Goal: Task Accomplishment & Management: Manage account settings

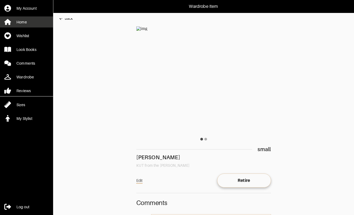
click at [19, 21] on div "Home" at bounding box center [21, 21] width 11 height 5
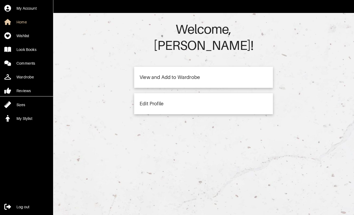
click at [199, 67] on div "View and Add to Wardrobe" at bounding box center [203, 77] width 139 height 21
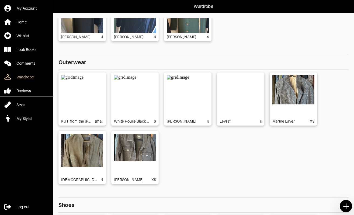
scroll to position [516, 0]
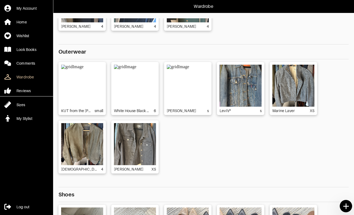
click at [196, 91] on img at bounding box center [188, 86] width 42 height 42
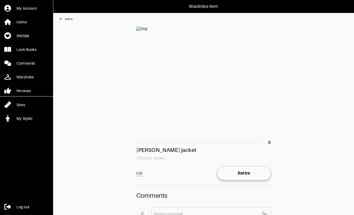
click at [66, 17] on div "Wardrobe Item My Account Home Wishlist Look Books Comments Wardrobe Reviews Siz…" at bounding box center [177, 123] width 354 height 246
click at [67, 19] on div "Back" at bounding box center [69, 18] width 8 height 5
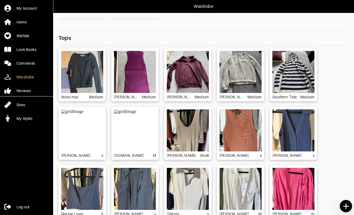
scroll to position [1054, 0]
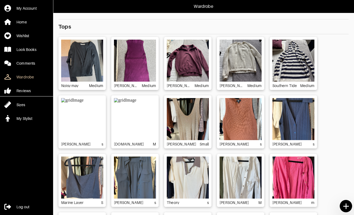
click at [85, 60] on img at bounding box center [82, 61] width 42 height 42
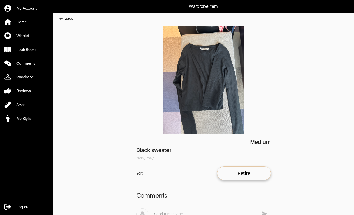
click at [215, 98] on img at bounding box center [203, 80] width 135 height 108
click at [204, 83] on img at bounding box center [203, 80] width 135 height 108
click at [70, 19] on div "Back" at bounding box center [69, 18] width 8 height 5
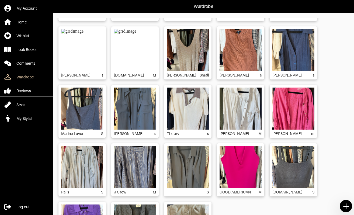
scroll to position [45, 0]
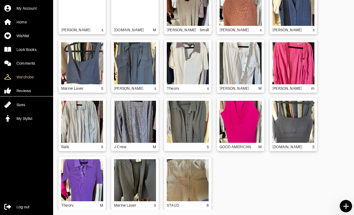
click at [350, 205] on icon at bounding box center [346, 206] width 9 height 9
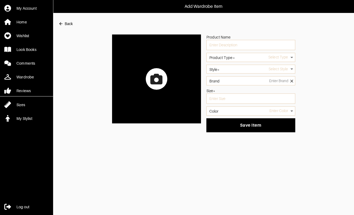
click at [154, 83] on icon at bounding box center [156, 79] width 12 height 11
click at [0, 0] on input "file" at bounding box center [0, 0] width 0 height 0
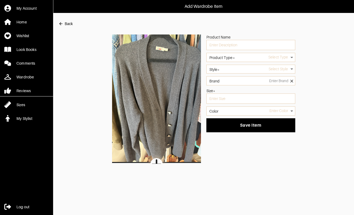
click at [228, 58] on label "Product Type*" at bounding box center [222, 58] width 26 height 4
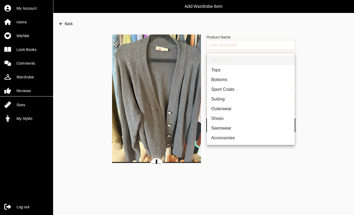
click at [247, 59] on body "Add Wardrobe Item My Account Home Wishlist Look Books Comments Wardrobe Reviews…" at bounding box center [177, 82] width 354 height 164
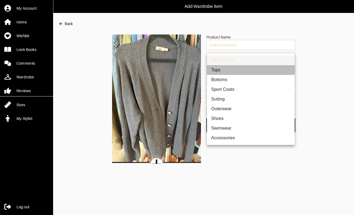
click at [225, 72] on li "Tops" at bounding box center [251, 70] width 88 height 10
type input "1"
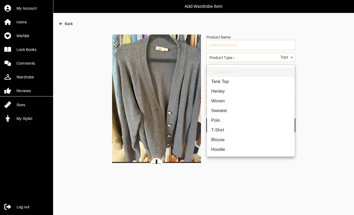
click at [225, 71] on body "Add Wardrobe Item My Account Home Wishlist Look Books Comments Wardrobe Reviews…" at bounding box center [177, 82] width 354 height 164
click at [221, 114] on li "Sweater" at bounding box center [251, 111] width 88 height 10
type input "6"
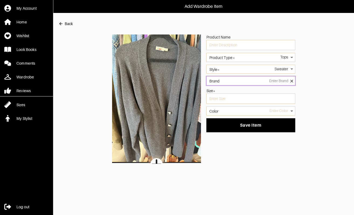
click at [224, 82] on input "Brand" at bounding box center [250, 80] width 89 height 9
click at [211, 88] on li "[PERSON_NAME]" at bounding box center [251, 90] width 84 height 4
type input "[PERSON_NAME]"
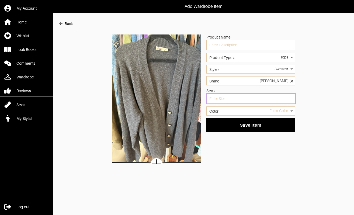
click at [229, 101] on input "text" at bounding box center [250, 99] width 89 height 10
type input "s"
click at [226, 111] on body "Add Wardrobe Item My Account Home Wishlist Look Books Comments Wardrobe Reviews…" at bounding box center [177, 82] width 354 height 164
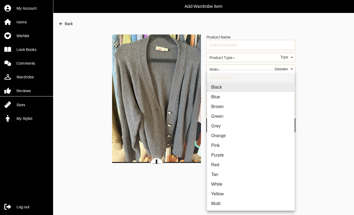
click at [220, 127] on li "Grey" at bounding box center [251, 126] width 88 height 10
type input "grey"
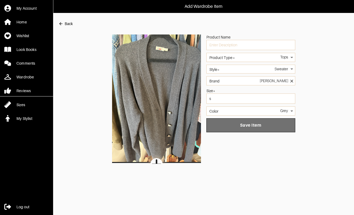
click at [235, 127] on span "Save Item" at bounding box center [251, 125] width 80 height 5
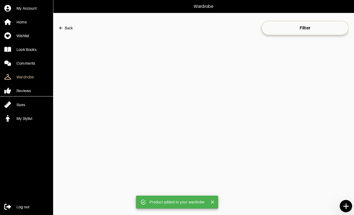
click at [346, 204] on icon at bounding box center [345, 206] width 5 height 5
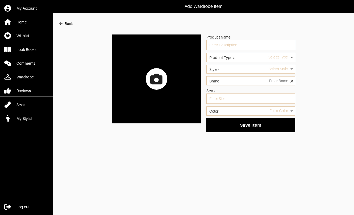
click at [158, 76] on icon at bounding box center [156, 79] width 12 height 11
click at [0, 0] on input "file" at bounding box center [0, 0] width 0 height 0
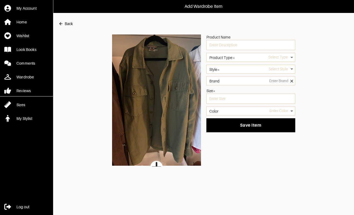
click at [230, 63] on div "Product Type* Select Type" at bounding box center [250, 59] width 89 height 12
click at [230, 57] on label "Product Type*" at bounding box center [222, 58] width 26 height 4
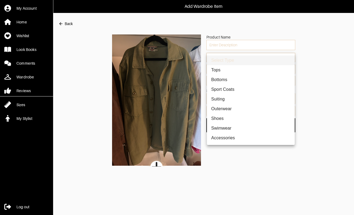
click at [248, 56] on body "Add Wardrobe Item My Account Home Wishlist Look Books Comments Wardrobe Reviews…" at bounding box center [177, 83] width 354 height 167
click at [229, 108] on li "Outerwear" at bounding box center [251, 109] width 88 height 10
type input "3"
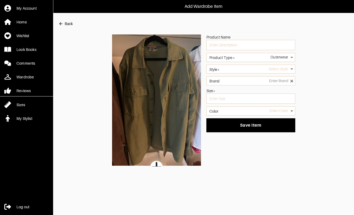
click at [234, 70] on body "Add Wardrobe Item My Account Home Wishlist Look Books Comments Wardrobe Reviews…" at bounding box center [177, 83] width 354 height 167
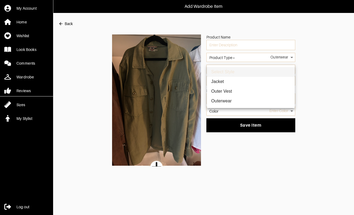
click at [227, 80] on li "Jacket" at bounding box center [251, 82] width 88 height 10
type input "15"
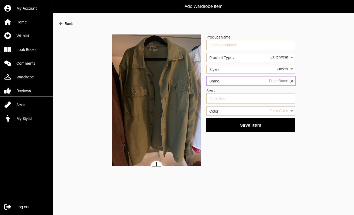
click at [227, 80] on input "Brand" at bounding box center [250, 80] width 89 height 9
click at [216, 89] on li "[PERSON_NAME]" at bounding box center [251, 90] width 84 height 4
type input "[PERSON_NAME]"
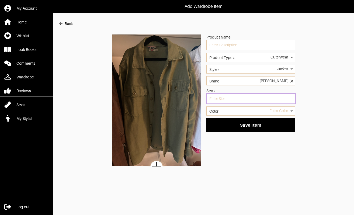
click at [220, 99] on input "text" at bounding box center [250, 99] width 89 height 10
type input "s"
click at [223, 111] on body "Add Wardrobe Item My Account Home Wishlist Look Books Comments Wardrobe Reviews…" at bounding box center [177, 83] width 354 height 167
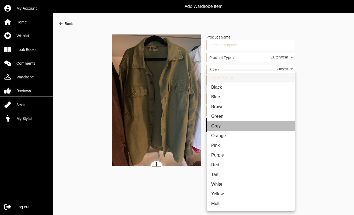
click at [220, 123] on li "Grey" at bounding box center [251, 126] width 88 height 10
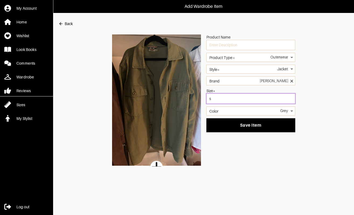
click at [220, 102] on input "s" at bounding box center [250, 99] width 89 height 10
click at [222, 110] on body "Add Wardrobe Item My Account Home Wishlist Look Books Comments Wardrobe Reviews…" at bounding box center [177, 83] width 354 height 167
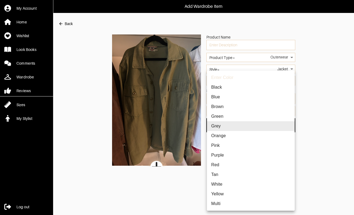
click at [220, 117] on li "Green" at bounding box center [251, 117] width 88 height 10
type input "green"
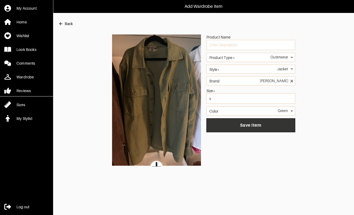
click at [225, 124] on span "Save Item" at bounding box center [251, 125] width 80 height 5
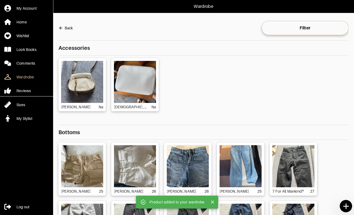
click at [344, 206] on icon at bounding box center [345, 206] width 5 height 5
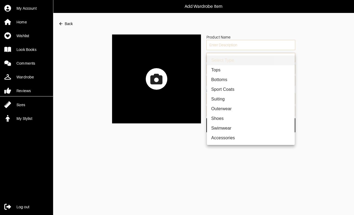
click at [258, 56] on body "Add Wardrobe Item My Account Home Wishlist Look Books Comments Wardrobe Reviews…" at bounding box center [177, 66] width 354 height 132
click at [182, 78] on div at bounding box center [177, 107] width 354 height 215
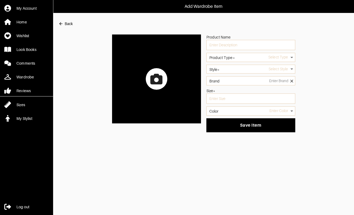
click at [160, 79] on icon at bounding box center [156, 79] width 12 height 11
click at [0, 0] on input "file" at bounding box center [0, 0] width 0 height 0
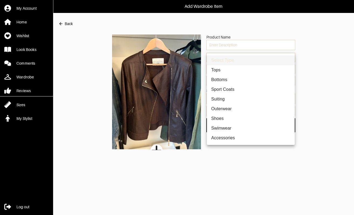
click at [241, 56] on body "Add Wardrobe Item My Account Home Wishlist Look Books Comments Wardrobe Reviews…" at bounding box center [177, 75] width 354 height 150
click at [221, 105] on li "Outerwear" at bounding box center [251, 109] width 88 height 10
type input "3"
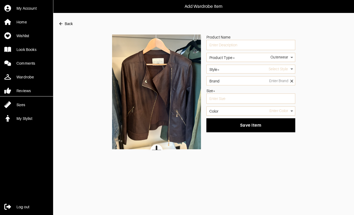
click at [233, 72] on body "Add Wardrobe Item My Account Home Wishlist Look Books Comments Wardrobe Reviews…" at bounding box center [177, 75] width 354 height 150
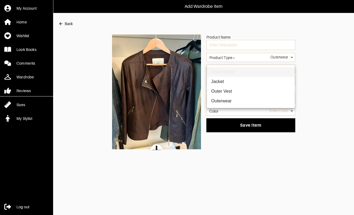
click at [228, 80] on li "Jacket" at bounding box center [251, 82] width 88 height 10
type input "15"
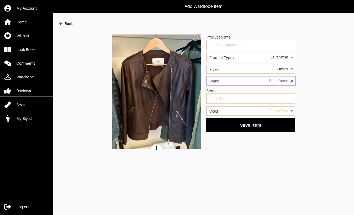
click at [227, 82] on input "Brand" at bounding box center [250, 80] width 89 height 9
type input "El Cortes Ingles"
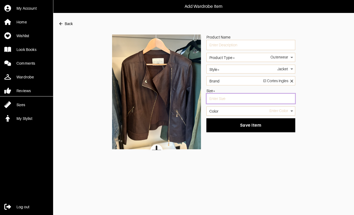
click at [272, 102] on input "text" at bounding box center [250, 99] width 89 height 10
type input "s"
click at [263, 111] on body "Add Wardrobe Item My Account Home Wishlist Look Books Comments Wardrobe Reviews…" at bounding box center [177, 75] width 354 height 150
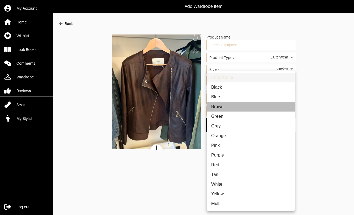
click at [256, 109] on li "Brown" at bounding box center [251, 107] width 88 height 10
type input "brown"
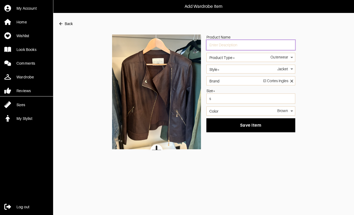
click at [239, 49] on input "text" at bounding box center [250, 45] width 89 height 10
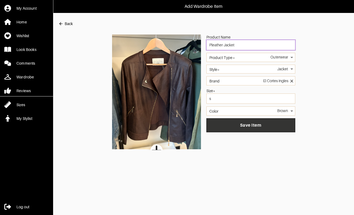
type input "Pleather Jacket"
click at [229, 124] on span "Save Item" at bounding box center [251, 125] width 80 height 5
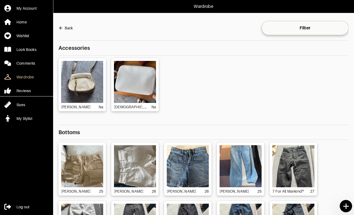
click at [347, 203] on icon at bounding box center [346, 206] width 9 height 9
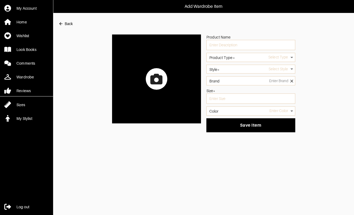
click at [251, 59] on body "Add Wardrobe Item My Account Home Wishlist Look Books Comments Wardrobe Reviews…" at bounding box center [177, 66] width 354 height 132
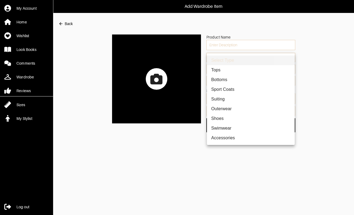
click at [142, 85] on div at bounding box center [177, 107] width 354 height 215
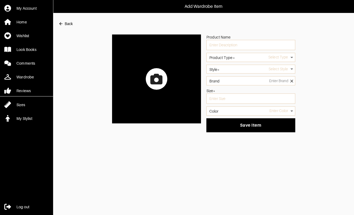
click at [159, 78] on icon at bounding box center [156, 79] width 12 height 11
click at [0, 0] on input "file" at bounding box center [0, 0] width 0 height 0
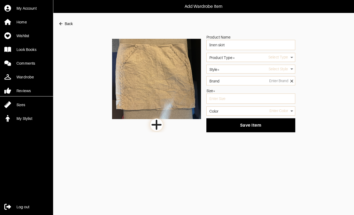
type input "linen skirt"
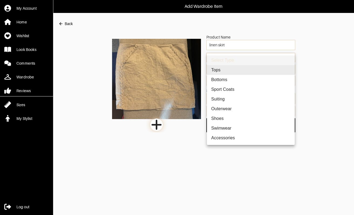
click at [234, 60] on body "Add Wardrobe Item My Account Home Wishlist Look Books Comments Wardrobe Reviews…" at bounding box center [177, 66] width 354 height 132
click at [225, 81] on li "Bottoms" at bounding box center [251, 80] width 88 height 10
type input "2"
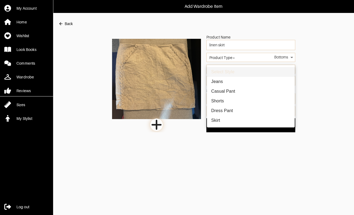
click at [227, 72] on body "Add Wardrobe Item My Account Home Wishlist Look Books Comments Wardrobe Reviews…" at bounding box center [177, 66] width 354 height 132
click at [221, 119] on li "Skirt" at bounding box center [251, 121] width 88 height 10
type input "48"
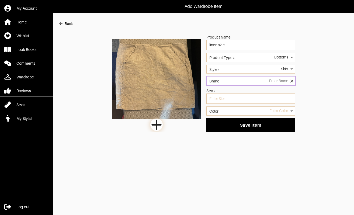
click at [239, 82] on input "Brand" at bounding box center [250, 80] width 89 height 9
type input "[PERSON_NAME]"
click at [230, 92] on ul "[PERSON_NAME]" at bounding box center [250, 90] width 89 height 10
click at [218, 90] on li "[PERSON_NAME]" at bounding box center [251, 90] width 84 height 4
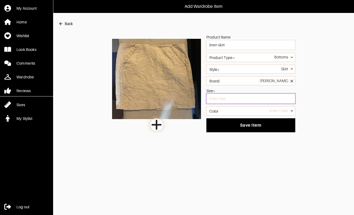
click at [219, 97] on input "text" at bounding box center [250, 99] width 89 height 10
type input "4"
click at [225, 108] on body "Add Wardrobe Item My Account Home Wishlist Look Books Comments Wardrobe Reviews…" at bounding box center [177, 66] width 354 height 132
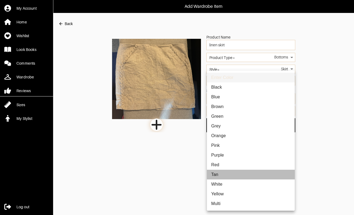
click at [220, 177] on li "Tan" at bounding box center [251, 175] width 88 height 10
type input "tan"
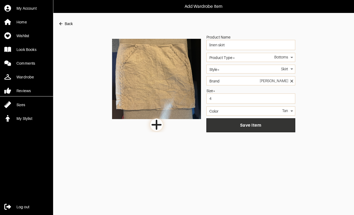
click at [245, 124] on span "Save Item" at bounding box center [251, 125] width 80 height 5
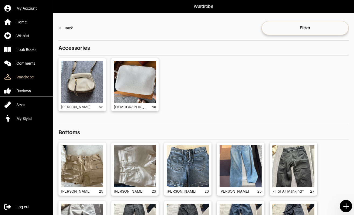
click at [347, 204] on icon at bounding box center [346, 206] width 9 height 9
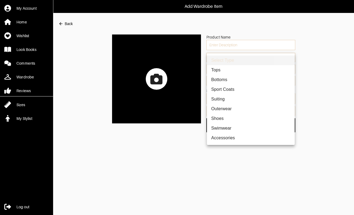
click at [252, 56] on body "Add Wardrobe Item My Account Home Wishlist Look Books Comments Wardrobe Reviews…" at bounding box center [177, 66] width 354 height 132
click at [148, 71] on div at bounding box center [177, 107] width 354 height 215
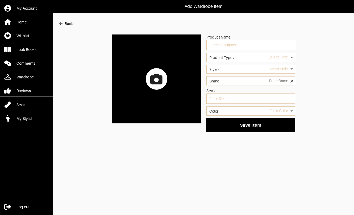
click at [154, 75] on icon at bounding box center [156, 79] width 12 height 11
click at [0, 0] on input "file" at bounding box center [0, 0] width 0 height 0
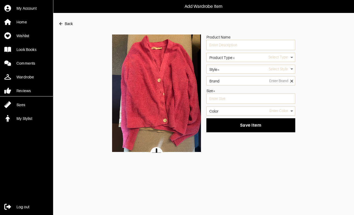
click at [238, 57] on body "Add Wardrobe Item My Account Home Wishlist Look Books Comments Wardrobe Reviews…" at bounding box center [177, 76] width 354 height 153
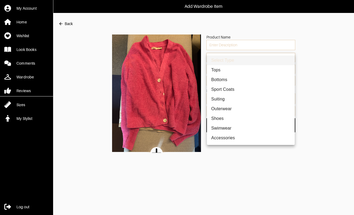
click at [224, 72] on li "Tops" at bounding box center [251, 70] width 88 height 10
type input "1"
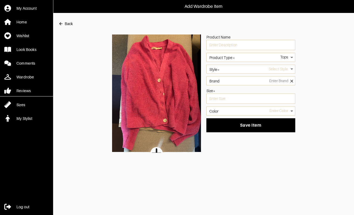
click at [232, 70] on body "Add Wardrobe Item My Account Home Wishlist Look Books Comments Wardrobe Reviews…" at bounding box center [177, 76] width 354 height 153
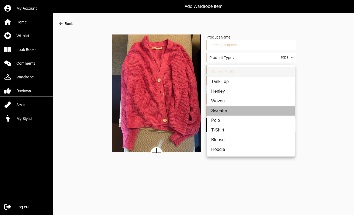
click at [222, 111] on li "Sweater" at bounding box center [251, 111] width 88 height 10
type input "6"
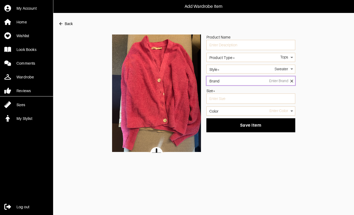
click at [235, 82] on input "Brand" at bounding box center [250, 80] width 89 height 9
click at [222, 92] on li "[PERSON_NAME]" at bounding box center [251, 90] width 84 height 4
type input "[PERSON_NAME]"
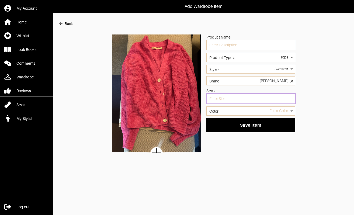
click at [223, 97] on input "text" at bounding box center [250, 99] width 89 height 10
type input "s"
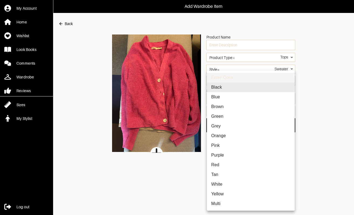
click at [224, 112] on body "Add Wardrobe Item My Account Home Wishlist Look Books Comments Wardrobe Reviews…" at bounding box center [177, 76] width 354 height 153
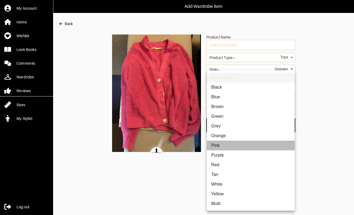
click at [224, 144] on li "Pink" at bounding box center [251, 146] width 88 height 10
type input "pink"
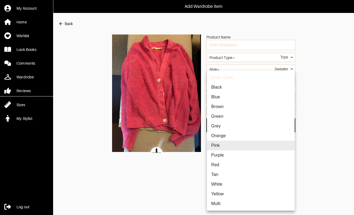
click at [304, 111] on div at bounding box center [177, 107] width 354 height 215
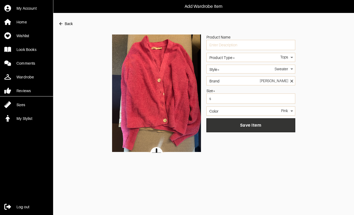
click at [266, 124] on span "Save Item" at bounding box center [251, 125] width 80 height 5
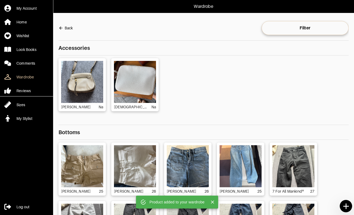
click at [343, 209] on icon at bounding box center [346, 206] width 9 height 9
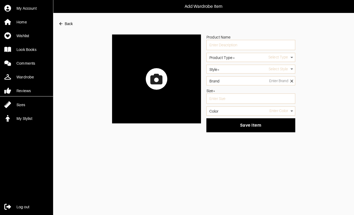
click at [152, 82] on icon at bounding box center [156, 79] width 12 height 11
click at [0, 0] on input "file" at bounding box center [0, 0] width 0 height 0
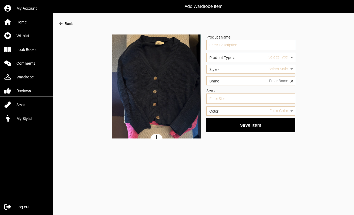
click at [219, 51] on div "Product Name" at bounding box center [250, 44] width 89 height 18
click at [216, 47] on input "text" at bounding box center [250, 45] width 89 height 10
type input "M"
type input "m"
type input "Navy sweater"
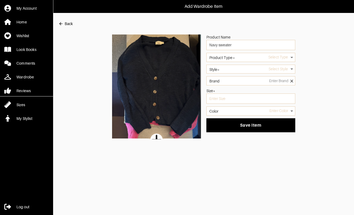
click at [220, 58] on label "Product Type*" at bounding box center [222, 58] width 26 height 4
click at [230, 57] on label "Product Type*" at bounding box center [222, 58] width 26 height 4
click at [224, 57] on label "Product Type*" at bounding box center [222, 58] width 26 height 4
click at [273, 54] on body "Add Wardrobe Item My Account Home Wishlist Look Books Comments Wardrobe Reviews…" at bounding box center [177, 69] width 354 height 139
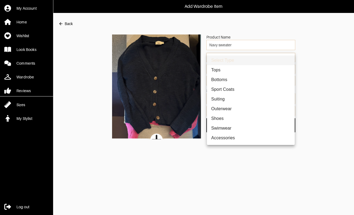
click at [245, 71] on li "Tops" at bounding box center [251, 70] width 88 height 10
type input "1"
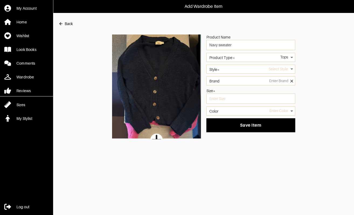
click at [239, 68] on body "Add Wardrobe Item My Account Home Wishlist Look Books Comments Wardrobe Reviews…" at bounding box center [177, 69] width 354 height 139
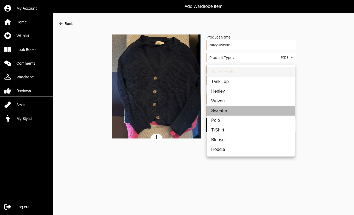
click at [223, 113] on li "Sweater" at bounding box center [251, 111] width 88 height 10
type input "6"
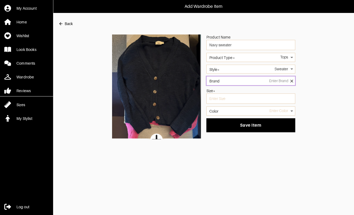
click at [274, 82] on input "Brand" at bounding box center [250, 80] width 89 height 9
click at [257, 89] on li "[PERSON_NAME]" at bounding box center [251, 90] width 84 height 4
type input "[PERSON_NAME]"
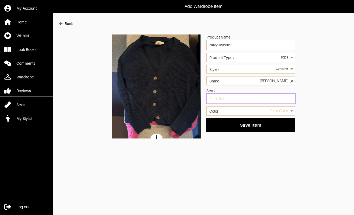
click at [250, 96] on input "text" at bounding box center [250, 99] width 89 height 10
type input "s"
click at [237, 112] on body "Add Wardrobe Item My Account Home Wishlist Look Books Comments Wardrobe Reviews…" at bounding box center [177, 69] width 354 height 139
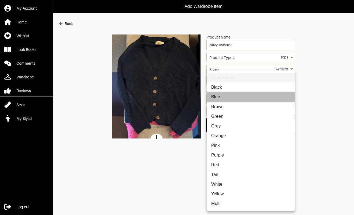
click at [231, 97] on li "Blue" at bounding box center [251, 97] width 88 height 10
type input "blue"
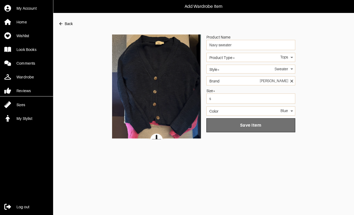
click at [240, 125] on span "Save Item" at bounding box center [251, 125] width 80 height 5
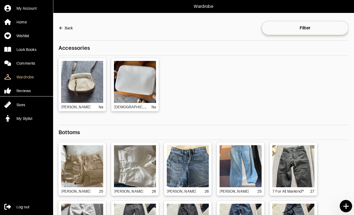
click at [345, 206] on icon at bounding box center [345, 206] width 5 height 5
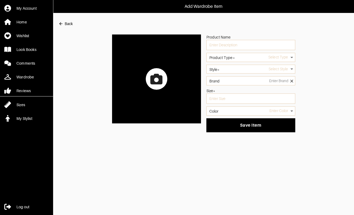
click at [140, 82] on label at bounding box center [156, 79] width 89 height 89
click at [0, 0] on input "file" at bounding box center [0, 0] width 0 height 0
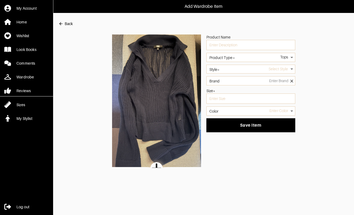
click at [237, 70] on body "Add Wardrobe Item My Account Home Wishlist Look Books Comments Wardrobe Reviews…" at bounding box center [177, 84] width 354 height 168
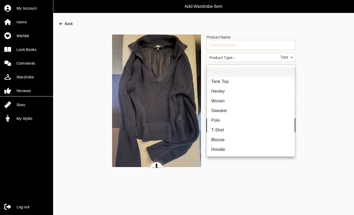
click at [222, 114] on li "Sweater" at bounding box center [251, 111] width 88 height 10
type input "6"
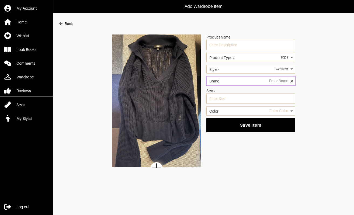
click at [246, 82] on input "Brand" at bounding box center [250, 80] width 89 height 9
type input "["
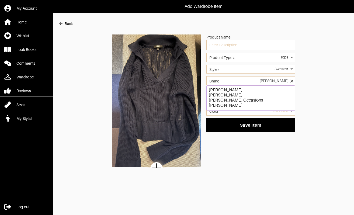
click at [212, 91] on li "[PERSON_NAME]" at bounding box center [251, 90] width 84 height 4
type input "[PERSON_NAME]"
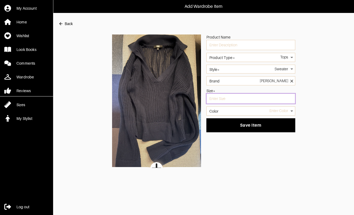
click at [225, 97] on input "text" at bounding box center [250, 99] width 89 height 10
type input "xs"
click at [221, 109] on body "Add Wardrobe Item My Account Home Wishlist Look Books Comments Wardrobe Reviews…" at bounding box center [177, 84] width 354 height 168
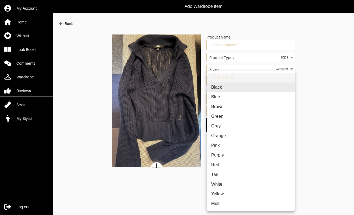
click at [225, 95] on li "Blue" at bounding box center [251, 97] width 88 height 10
type input "blue"
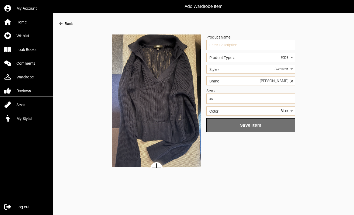
click at [238, 122] on button "Save Item" at bounding box center [250, 125] width 89 height 14
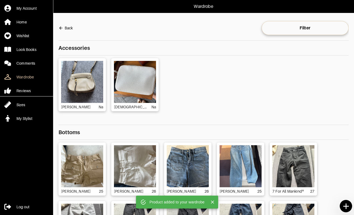
click at [342, 206] on icon at bounding box center [346, 206] width 9 height 9
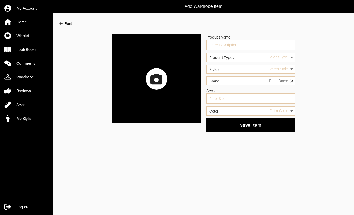
click at [161, 75] on icon at bounding box center [156, 79] width 12 height 12
click at [0, 0] on input "file" at bounding box center [0, 0] width 0 height 0
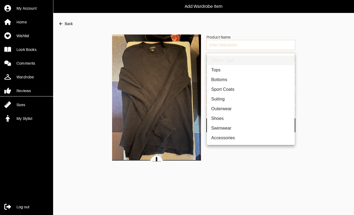
click at [249, 58] on body "Add Wardrobe Item My Account Home Wishlist Look Books Comments Wardrobe Reviews…" at bounding box center [177, 80] width 354 height 161
click at [241, 70] on li "Tops" at bounding box center [251, 70] width 88 height 10
type input "1"
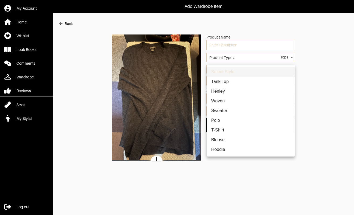
click at [241, 71] on body "Add Wardrobe Item My Account Home Wishlist Look Books Comments Wardrobe Reviews…" at bounding box center [177, 80] width 354 height 161
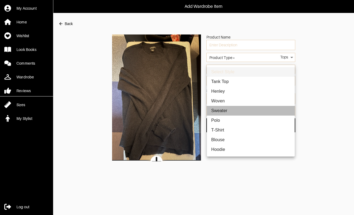
click at [225, 113] on li "Sweater" at bounding box center [251, 111] width 88 height 10
type input "6"
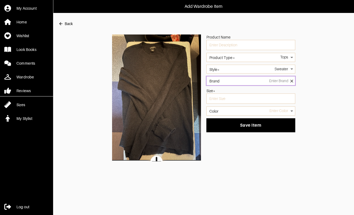
click at [242, 82] on input "Brand" at bounding box center [250, 80] width 89 height 9
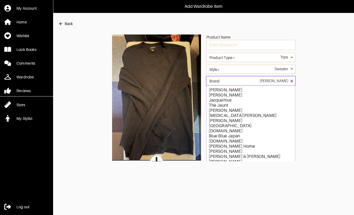
type input "J"
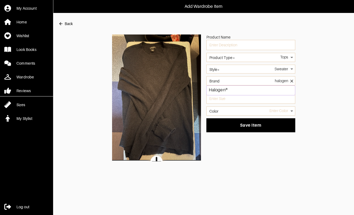
click at [218, 91] on li "Halogen®" at bounding box center [251, 90] width 84 height 4
type input "Halogen®"
click at [220, 98] on input "text" at bounding box center [250, 99] width 89 height 10
type input "s"
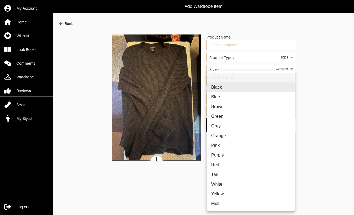
click at [221, 112] on body "Add Wardrobe Item My Account Home Wishlist Look Books Comments Wardrobe Reviews…" at bounding box center [177, 80] width 354 height 161
click at [225, 87] on li "Black" at bounding box center [251, 87] width 88 height 10
type input "black"
click at [307, 84] on div at bounding box center [177, 107] width 354 height 215
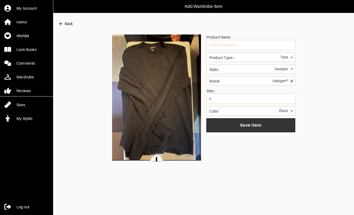
click at [254, 127] on button "Save Item" at bounding box center [250, 125] width 89 height 14
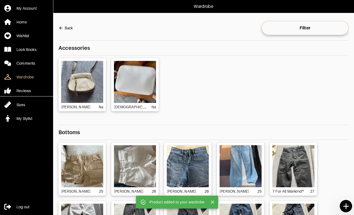
click at [347, 205] on icon at bounding box center [346, 206] width 9 height 9
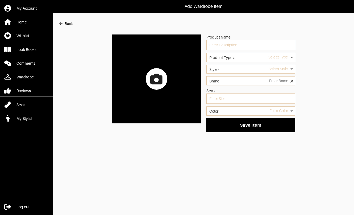
click at [155, 81] on icon at bounding box center [156, 79] width 12 height 12
click at [0, 0] on input "file" at bounding box center [0, 0] width 0 height 0
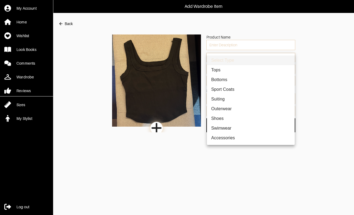
click at [246, 59] on body "Add Wardrobe Item My Account Home Wishlist Look Books Comments Wardrobe Reviews…" at bounding box center [177, 66] width 354 height 132
click at [237, 70] on li "Tops" at bounding box center [251, 70] width 88 height 10
type input "1"
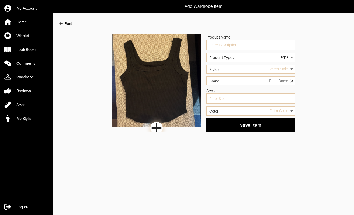
click at [239, 67] on body "Add Wardrobe Item My Account Home Wishlist Look Books Comments Wardrobe Reviews…" at bounding box center [177, 66] width 354 height 132
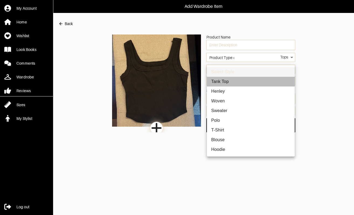
click at [231, 83] on li "Tank Top" at bounding box center [251, 82] width 88 height 10
type input "7"
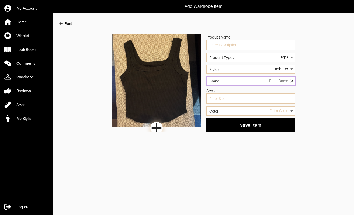
click at [235, 84] on input "Brand" at bounding box center [250, 80] width 89 height 9
type input "a"
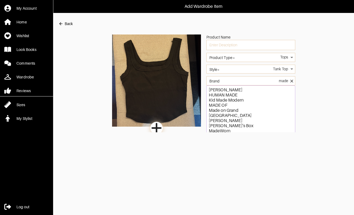
click at [217, 90] on li "[PERSON_NAME]" at bounding box center [251, 90] width 84 height 4
type input "[PERSON_NAME]"
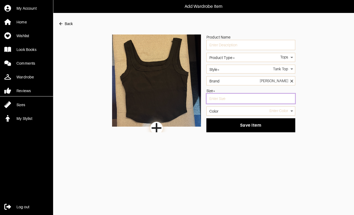
click at [219, 102] on input "text" at bounding box center [250, 99] width 89 height 10
type input "s"
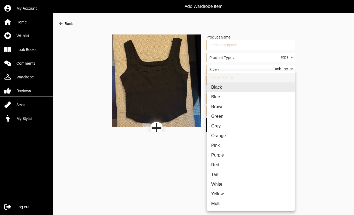
click at [219, 111] on body "Add Wardrobe Item My Account Home Wishlist Look Books Comments Wardrobe Reviews…" at bounding box center [177, 66] width 354 height 132
click at [228, 88] on li "Black" at bounding box center [251, 87] width 88 height 10
type input "black"
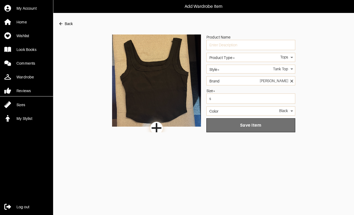
click at [236, 127] on span "Save Item" at bounding box center [251, 125] width 80 height 5
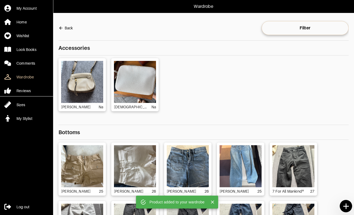
click at [344, 206] on icon at bounding box center [345, 206] width 5 height 5
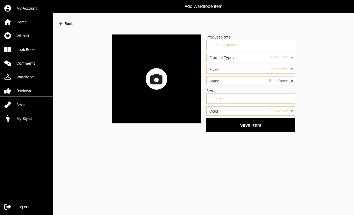
click at [160, 77] on icon at bounding box center [156, 79] width 12 height 11
click at [0, 0] on input "file" at bounding box center [0, 0] width 0 height 0
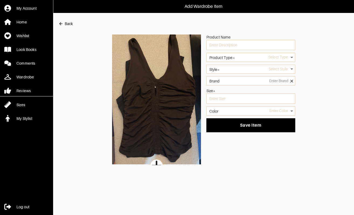
scroll to position [7, 0]
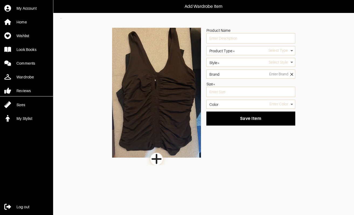
click at [237, 48] on body "Add Wardrobe Item My Account Home Wishlist Look Books Comments Wardrobe Reviews…" at bounding box center [177, 82] width 354 height 165
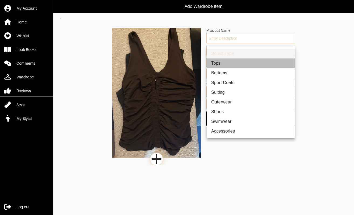
click at [230, 66] on li "Tops" at bounding box center [251, 63] width 88 height 10
type input "1"
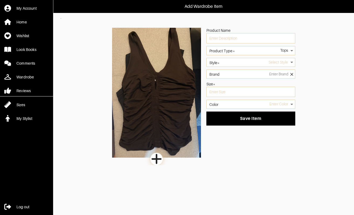
click at [234, 64] on body "Add Wardrobe Item My Account Home Wishlist Look Books Comments Wardrobe Reviews…" at bounding box center [177, 82] width 354 height 165
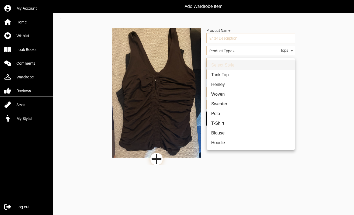
click at [230, 76] on li "Tank Top" at bounding box center [251, 75] width 88 height 10
type input "7"
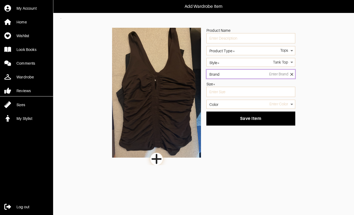
click at [233, 76] on input "Brand" at bounding box center [250, 74] width 89 height 9
click at [214, 82] on li "[PERSON_NAME]" at bounding box center [251, 83] width 84 height 4
type input "[PERSON_NAME]"
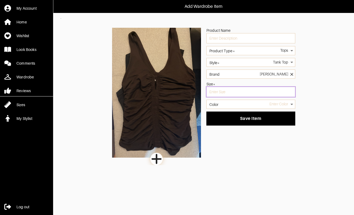
click at [219, 90] on input "text" at bounding box center [250, 92] width 89 height 10
type input "s"
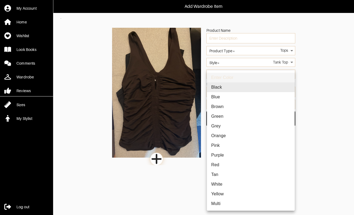
click at [221, 104] on body "Add Wardrobe Item My Account Home Wishlist Look Books Comments Wardrobe Reviews…" at bounding box center [177, 82] width 354 height 165
click at [223, 107] on li "Brown" at bounding box center [251, 107] width 88 height 10
type input "brown"
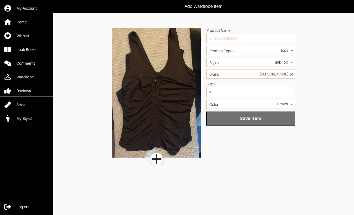
click at [241, 117] on span "Save Item" at bounding box center [251, 118] width 80 height 5
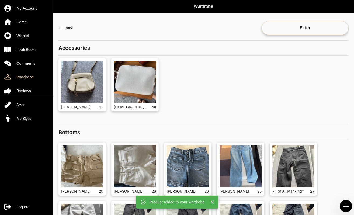
click at [343, 206] on icon at bounding box center [345, 206] width 5 height 5
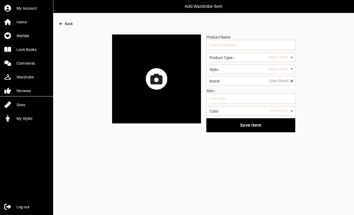
click at [161, 76] on icon at bounding box center [156, 79] width 12 height 11
click at [0, 0] on input "file" at bounding box center [0, 0] width 0 height 0
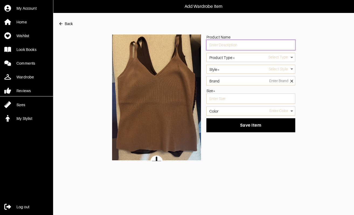
click at [243, 47] on input "text" at bounding box center [250, 45] width 89 height 10
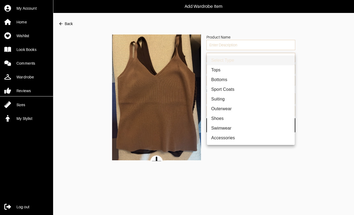
click at [243, 59] on body "Add Wardrobe Item My Account Home Wishlist Look Books Comments Wardrobe Reviews…" at bounding box center [177, 80] width 354 height 161
click at [239, 71] on li "Tops" at bounding box center [251, 70] width 88 height 10
type input "1"
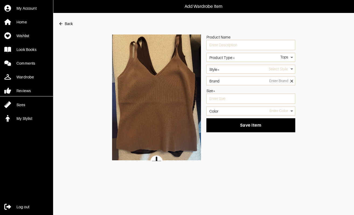
click at [239, 71] on body "Add Wardrobe Item My Account Home Wishlist Look Books Comments Wardrobe Reviews…" at bounding box center [177, 80] width 354 height 161
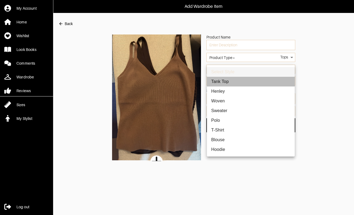
click at [233, 83] on li "Tank Top" at bounding box center [251, 82] width 88 height 10
type input "7"
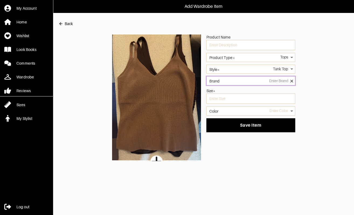
click at [235, 81] on input "Brand" at bounding box center [250, 80] width 89 height 9
type input "[PERSON_NAME]"
click at [224, 90] on li "[PERSON_NAME]" at bounding box center [251, 90] width 84 height 4
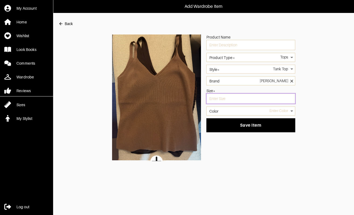
click at [276, 99] on input "text" at bounding box center [250, 99] width 89 height 10
type input "<"
type input "M"
click at [247, 111] on body "Add Wardrobe Item My Account Home Wishlist Look Books Comments Wardrobe Reviews…" at bounding box center [177, 80] width 354 height 161
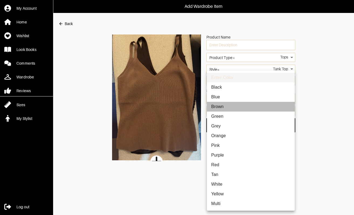
click at [232, 108] on li "Brown" at bounding box center [251, 107] width 88 height 10
type input "brown"
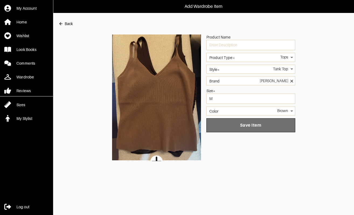
click at [232, 124] on span "Save Item" at bounding box center [251, 125] width 80 height 5
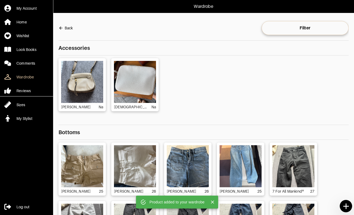
scroll to position [45, 0]
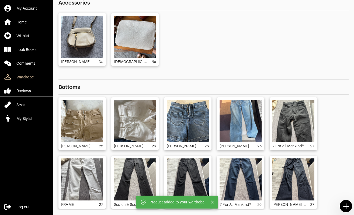
click at [349, 200] on div at bounding box center [346, 207] width 12 height 15
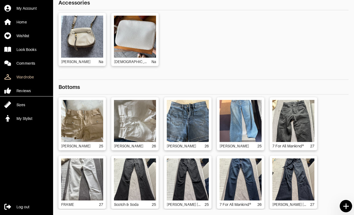
click at [343, 204] on icon at bounding box center [346, 206] width 9 height 9
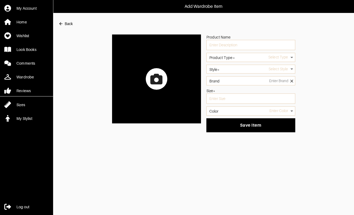
click at [158, 80] on icon at bounding box center [156, 79] width 12 height 12
click at [0, 0] on input "file" at bounding box center [0, 0] width 0 height 0
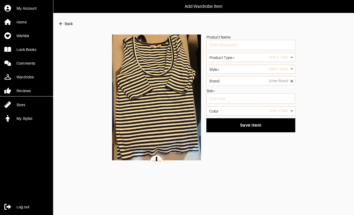
click at [265, 57] on body "Add Wardrobe Item My Account Home Wishlist Look Books Comments Wardrobe Reviews…" at bounding box center [177, 80] width 354 height 161
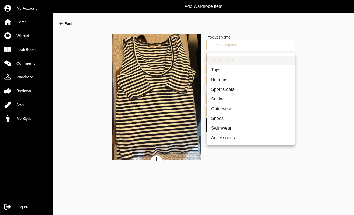
click at [250, 73] on li "Tops" at bounding box center [251, 70] width 88 height 10
type input "1"
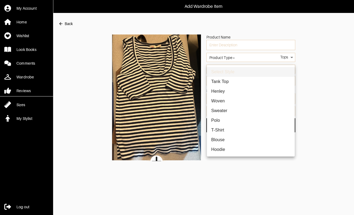
click at [249, 70] on body "Add Wardrobe Item My Account Home Wishlist Look Books Comments Wardrobe Reviews…" at bounding box center [177, 80] width 354 height 161
click at [222, 130] on li "T-Shirt" at bounding box center [251, 130] width 88 height 10
type input "2"
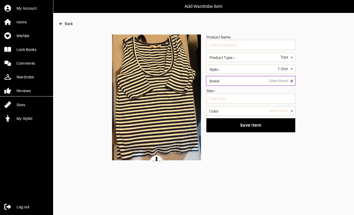
click at [235, 80] on input "Brand" at bounding box center [250, 80] width 89 height 9
click at [282, 81] on input "Brand" at bounding box center [250, 80] width 89 height 9
click at [250, 91] on li "[PERSON_NAME]" at bounding box center [251, 90] width 84 height 4
type input "[PERSON_NAME]"
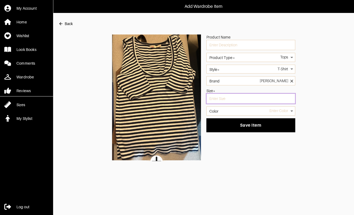
click at [246, 99] on input "text" at bounding box center [250, 99] width 89 height 10
type input "l"
type input "large"
click at [239, 111] on body "Add Wardrobe Item My Account Home Wishlist Look Books Comments Wardrobe Reviews…" at bounding box center [177, 80] width 354 height 161
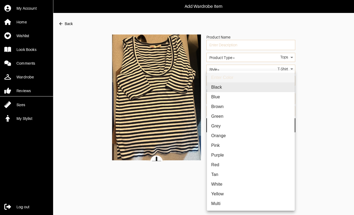
click at [222, 205] on li "Multi" at bounding box center [251, 204] width 88 height 10
type input "multi"
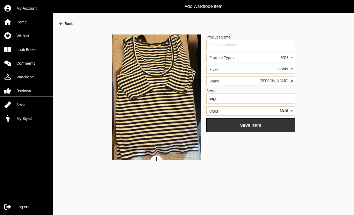
click at [244, 124] on span "Save Item" at bounding box center [251, 125] width 80 height 5
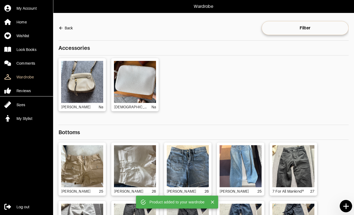
click at [342, 206] on icon at bounding box center [346, 206] width 9 height 9
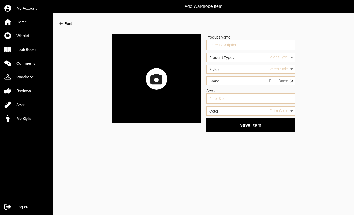
click at [159, 77] on icon at bounding box center [156, 79] width 12 height 11
click at [0, 0] on input "file" at bounding box center [0, 0] width 0 height 0
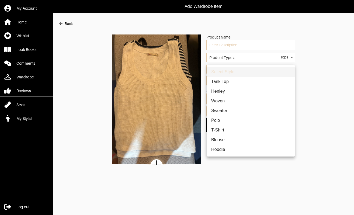
click at [227, 81] on li "Tank Top" at bounding box center [251, 82] width 88 height 10
type input "7"
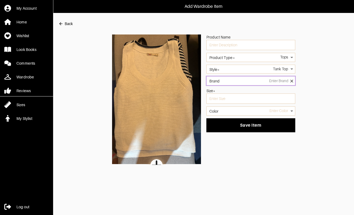
click at [227, 81] on input "Brand" at bounding box center [250, 80] width 89 height 9
click at [225, 90] on li "[PERSON_NAME]" at bounding box center [251, 90] width 84 height 4
type input "[PERSON_NAME]"
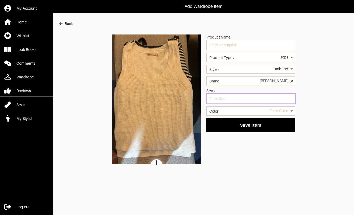
click at [224, 94] on input "text" at bounding box center [250, 99] width 89 height 10
type input "s"
click at [223, 111] on body "Add Wardrobe Item My Account Home Wishlist Look Books Comments Wardrobe Reviews…" at bounding box center [177, 82] width 354 height 165
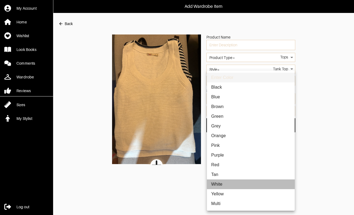
click at [219, 187] on li "White" at bounding box center [251, 185] width 88 height 10
type input "white"
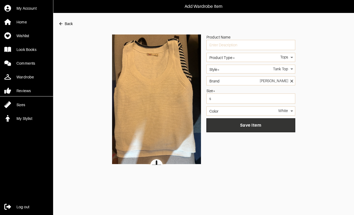
click at [241, 127] on span "Save Item" at bounding box center [251, 125] width 80 height 5
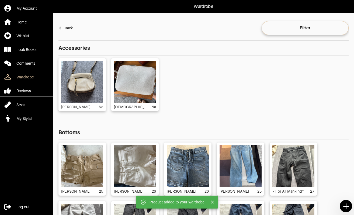
click at [347, 202] on icon at bounding box center [346, 206] width 9 height 9
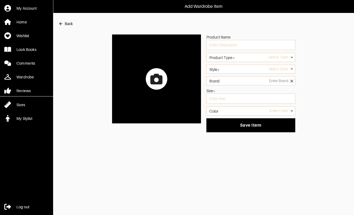
click at [155, 78] on icon at bounding box center [156, 79] width 12 height 11
click at [0, 0] on input "file" at bounding box center [0, 0] width 0 height 0
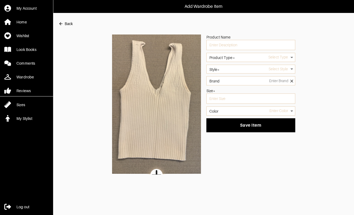
click at [235, 61] on div "Select Type" at bounding box center [250, 57] width 89 height 9
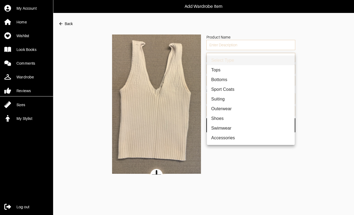
click at [235, 59] on body "Add Wardrobe Item My Account Home Wishlist Look Books Comments Wardrobe Reviews…" at bounding box center [177, 87] width 354 height 175
click at [226, 71] on li "Tops" at bounding box center [251, 70] width 88 height 10
type input "1"
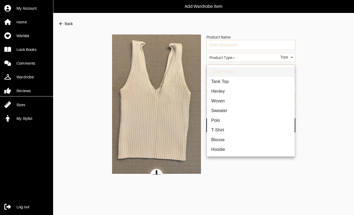
click at [230, 71] on body "Add Wardrobe Item My Account Home Wishlist Look Books Comments Wardrobe Reviews…" at bounding box center [177, 87] width 354 height 175
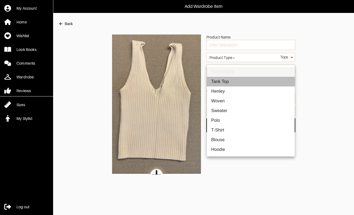
click at [227, 81] on li "Tank Top" at bounding box center [251, 82] width 88 height 10
type input "7"
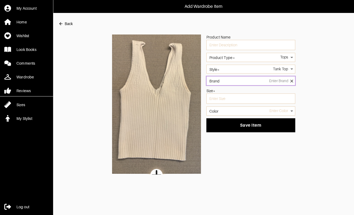
click at [227, 84] on input "Brand" at bounding box center [250, 80] width 89 height 9
type input ","
type input "a"
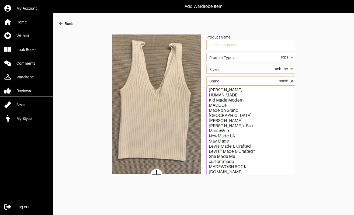
click at [216, 91] on li "[PERSON_NAME]" at bounding box center [251, 90] width 84 height 4
type input "[PERSON_NAME]"
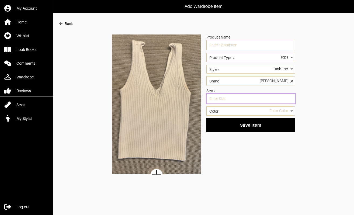
click at [219, 96] on input "text" at bounding box center [250, 99] width 89 height 10
type input "s"
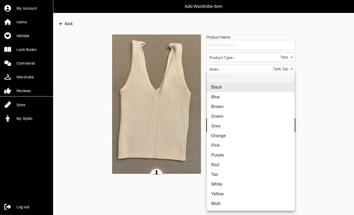
click at [223, 111] on body "Add Wardrobe Item My Account Home Wishlist Look Books Comments Wardrobe Reviews…" at bounding box center [177, 87] width 354 height 175
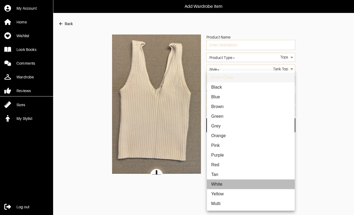
click at [218, 184] on li "White" at bounding box center [251, 185] width 88 height 10
type input "white"
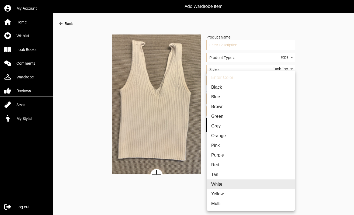
click at [298, 137] on div at bounding box center [177, 107] width 354 height 215
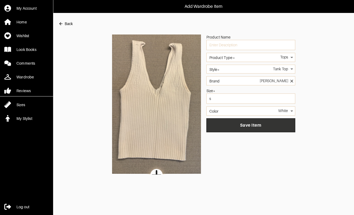
click at [280, 126] on span "Save Item" at bounding box center [251, 125] width 80 height 5
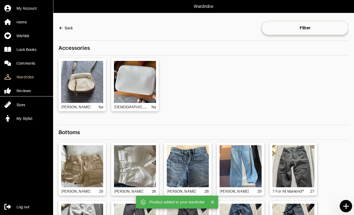
click at [345, 206] on icon at bounding box center [345, 206] width 5 height 5
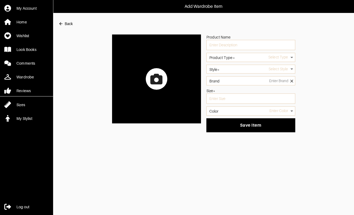
click at [152, 75] on icon at bounding box center [156, 79] width 12 height 11
click at [0, 0] on input "file" at bounding box center [0, 0] width 0 height 0
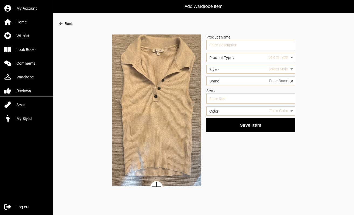
click at [233, 60] on body "Add Wardrobe Item My Account Home Wishlist Look Books Comments Wardrobe Reviews…" at bounding box center [177, 93] width 354 height 187
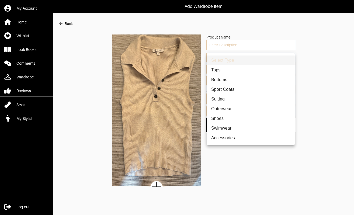
click at [227, 70] on li "Tops" at bounding box center [251, 70] width 88 height 10
type input "1"
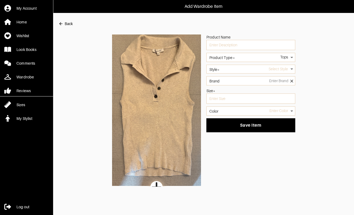
click at [227, 70] on body "Add Wardrobe Item My Account Home Wishlist Look Books Comments Wardrobe Reviews…" at bounding box center [177, 93] width 354 height 187
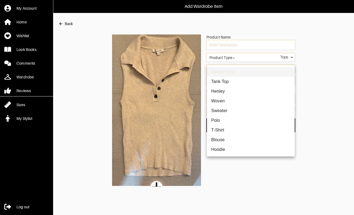
click at [225, 81] on li "Tank Top" at bounding box center [251, 82] width 88 height 10
type input "7"
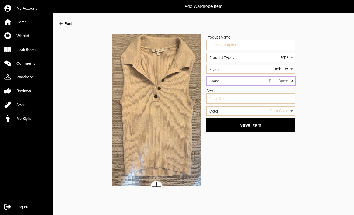
click at [229, 84] on input "Brand" at bounding box center [250, 80] width 89 height 9
click at [228, 83] on input "Brand" at bounding box center [250, 80] width 89 height 9
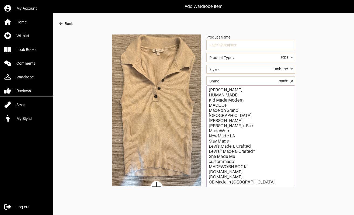
click at [214, 90] on li "[PERSON_NAME]" at bounding box center [251, 90] width 84 height 4
type input "[PERSON_NAME]"
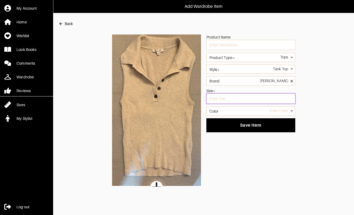
click at [216, 96] on input "text" at bounding box center [250, 99] width 89 height 10
type input "s"
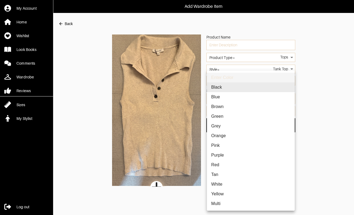
click at [222, 110] on body "Add Wardrobe Item My Account Home Wishlist Look Books Comments Wardrobe Reviews…" at bounding box center [177, 93] width 354 height 187
click at [220, 172] on li "Tan" at bounding box center [251, 175] width 88 height 10
type input "tan"
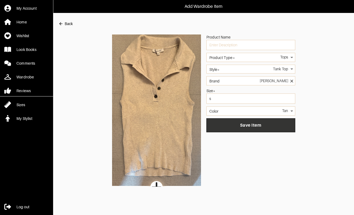
click at [256, 127] on span "Save Item" at bounding box center [251, 125] width 80 height 5
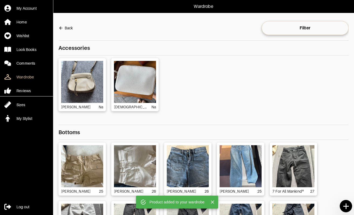
click at [347, 202] on icon at bounding box center [346, 206] width 9 height 9
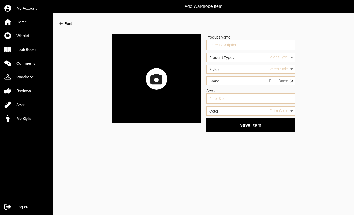
click at [156, 81] on icon at bounding box center [156, 79] width 12 height 12
click at [0, 0] on input "file" at bounding box center [0, 0] width 0 height 0
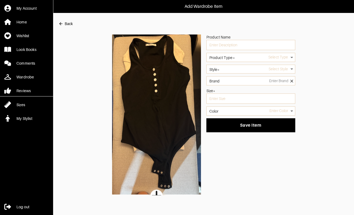
click at [235, 68] on body "Add Wardrobe Item My Account Home Wishlist Look Books Comments Wardrobe Reviews…" at bounding box center [177, 97] width 354 height 195
click at [302, 60] on div at bounding box center [177, 107] width 354 height 215
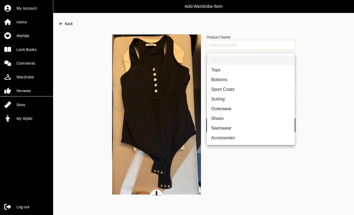
click at [280, 58] on body "Add Wardrobe Item My Account Home Wishlist Look Books Comments Wardrobe Reviews…" at bounding box center [177, 97] width 354 height 195
click at [252, 72] on li "Tops" at bounding box center [251, 70] width 88 height 10
type input "1"
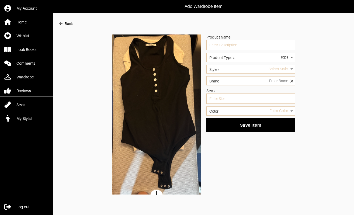
click at [253, 67] on body "Add Wardrobe Item My Account Home Wishlist Look Books Comments Wardrobe Reviews…" at bounding box center [177, 97] width 354 height 195
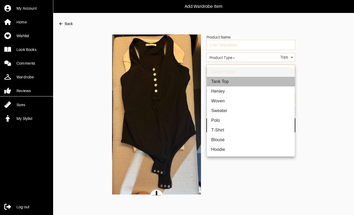
click at [233, 83] on li "Tank Top" at bounding box center [251, 82] width 88 height 10
type input "7"
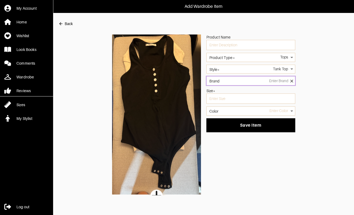
click at [243, 82] on input "Brand" at bounding box center [250, 80] width 89 height 9
type input "Reoria"
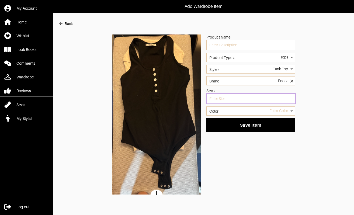
click at [227, 99] on input "text" at bounding box center [250, 99] width 89 height 10
type input "s"
click at [225, 109] on body "Add Wardrobe Item My Account Home Wishlist Look Books Comments Wardrobe Reviews…" at bounding box center [177, 97] width 354 height 195
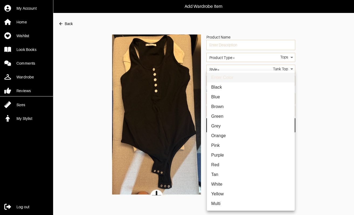
click at [226, 88] on li "Black" at bounding box center [251, 87] width 88 height 10
type input "black"
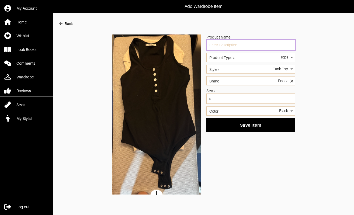
click at [233, 43] on input "text" at bounding box center [250, 45] width 89 height 10
type input "n"
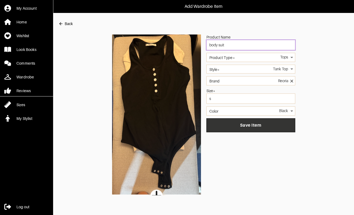
type input "body suit"
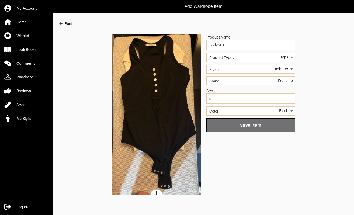
click at [268, 125] on span "Save Item" at bounding box center [251, 125] width 80 height 5
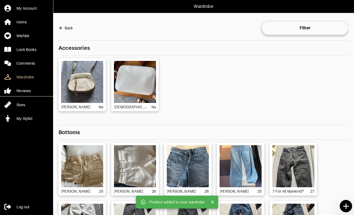
click at [345, 205] on icon at bounding box center [346, 206] width 9 height 9
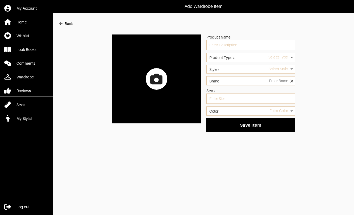
click at [163, 77] on div at bounding box center [157, 79] width 22 height 22
click at [0, 0] on input "file" at bounding box center [0, 0] width 0 height 0
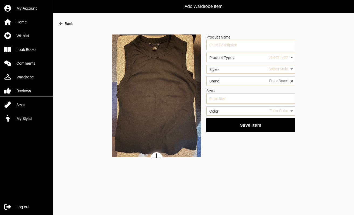
scroll to position [7, 0]
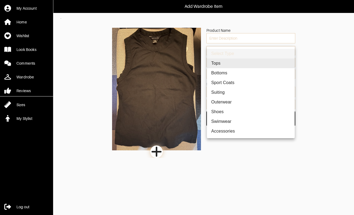
click at [244, 50] on body "Add Wardrobe Item My Account Home Wishlist Look Books Comments Wardrobe Reviews…" at bounding box center [177, 79] width 354 height 158
click at [236, 64] on li "Tops" at bounding box center [251, 63] width 88 height 10
type input "1"
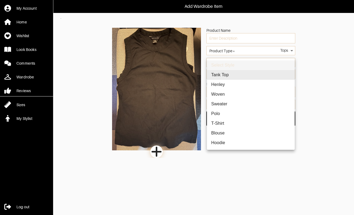
click at [246, 64] on body "Add Wardrobe Item My Account Home Wishlist Look Books Comments Wardrobe Reviews…" at bounding box center [177, 79] width 354 height 158
click at [237, 74] on li "Tank Top" at bounding box center [251, 75] width 88 height 10
type input "7"
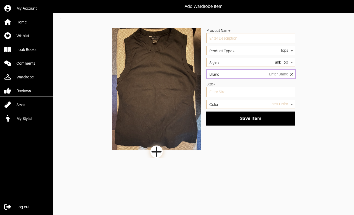
click at [237, 74] on input "Brand" at bounding box center [250, 74] width 89 height 9
click at [220, 81] on li "Club [GEOGRAPHIC_DATA]" at bounding box center [251, 83] width 84 height 4
type input "Club [GEOGRAPHIC_DATA]"
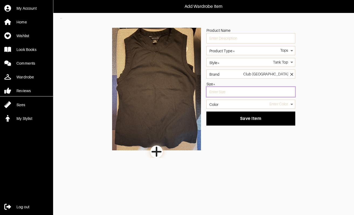
click at [218, 94] on input "text" at bounding box center [250, 92] width 89 height 10
type input "<"
type input "M"
click at [218, 104] on label "Color" at bounding box center [213, 105] width 9 height 4
click at [223, 100] on body "Add Wardrobe Item My Account Home Wishlist Look Books Comments Wardrobe Reviews…" at bounding box center [177, 79] width 354 height 158
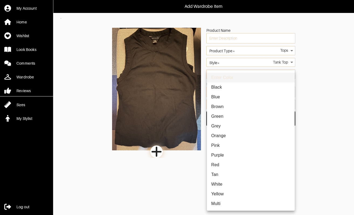
click at [221, 88] on li "Black" at bounding box center [251, 87] width 88 height 10
type input "black"
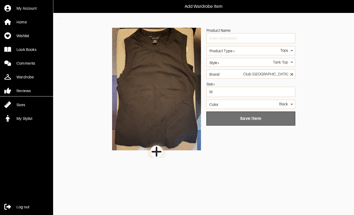
click at [231, 116] on span "Save Item" at bounding box center [251, 118] width 80 height 5
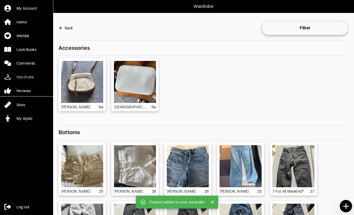
click at [347, 209] on icon at bounding box center [346, 206] width 9 height 9
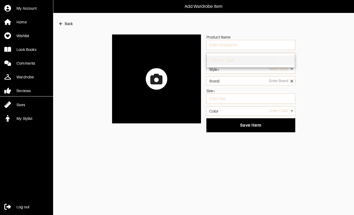
click at [264, 58] on body "Add Wardrobe Item My Account Home Wishlist Look Books Comments Wardrobe Reviews…" at bounding box center [177, 66] width 354 height 132
click at [264, 58] on ul "Select Type" at bounding box center [251, 60] width 88 height 14
click at [154, 84] on div at bounding box center [177, 107] width 354 height 215
click at [156, 78] on icon at bounding box center [156, 79] width 12 height 11
click at [0, 0] on input "file" at bounding box center [0, 0] width 0 height 0
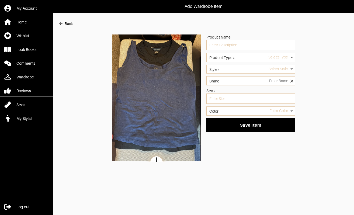
click at [244, 58] on body "Add Wardrobe Item My Account Home Wishlist Look Books Comments Wardrobe Reviews…" at bounding box center [177, 81] width 354 height 162
click at [289, 49] on div at bounding box center [177, 107] width 354 height 215
click at [308, 54] on div "Product Name Product Type* Select Type Style* Select Style Brand Size* Color En…" at bounding box center [203, 98] width 290 height 127
click at [289, 57] on body "Add Wardrobe Item My Account Home Wishlist Look Books Comments Wardrobe Reviews…" at bounding box center [177, 81] width 354 height 162
click at [301, 59] on div at bounding box center [177, 107] width 354 height 215
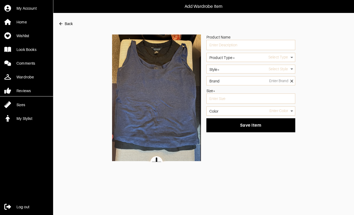
click at [239, 60] on body "Add Wardrobe Item My Account Home Wishlist Look Books Comments Wardrobe Reviews…" at bounding box center [177, 81] width 354 height 162
click at [237, 71] on div at bounding box center [177, 107] width 354 height 215
click at [230, 69] on body "Add Wardrobe Item My Account Home Wishlist Look Books Comments Wardrobe Reviews…" at bounding box center [177, 81] width 354 height 162
click at [230, 69] on ul "Select Style" at bounding box center [251, 72] width 88 height 14
click at [245, 43] on div at bounding box center [177, 107] width 354 height 215
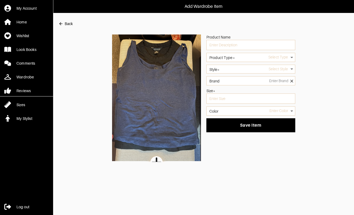
click at [70, 24] on div "Back" at bounding box center [69, 23] width 8 height 5
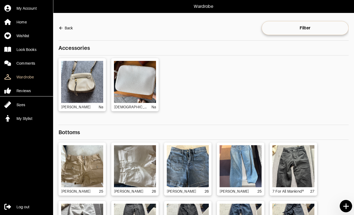
click at [350, 207] on icon at bounding box center [346, 206] width 9 height 9
click at [346, 207] on html "Wardrobe My Account Home Wishlist Look Books Comments Wardrobe Reviews Sizes My…" at bounding box center [177, 130] width 354 height 260
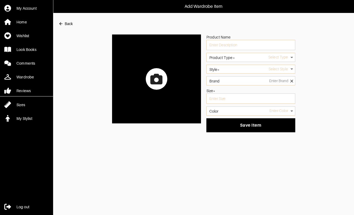
click at [161, 77] on icon at bounding box center [156, 79] width 12 height 11
click at [0, 0] on input "file" at bounding box center [0, 0] width 0 height 0
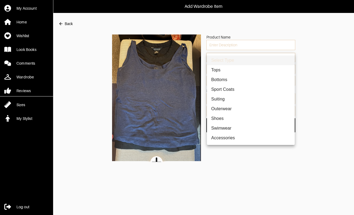
click at [287, 58] on body "Add Wardrobe Item My Account Home Wishlist Look Books Comments Wardrobe Reviews…" at bounding box center [177, 81] width 354 height 162
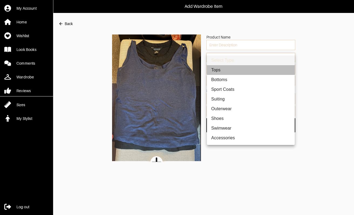
click at [257, 72] on li "Tops" at bounding box center [251, 70] width 88 height 10
type input "1"
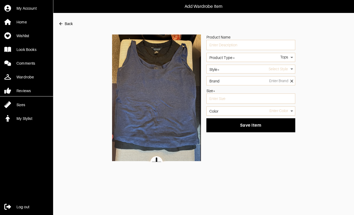
click at [256, 72] on body "Add Wardrobe Item My Account Home Wishlist Look Books Comments Wardrobe Reviews…" at bounding box center [177, 81] width 354 height 162
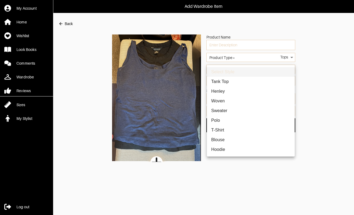
click at [248, 83] on li "Tank Top" at bounding box center [251, 82] width 88 height 10
type input "7"
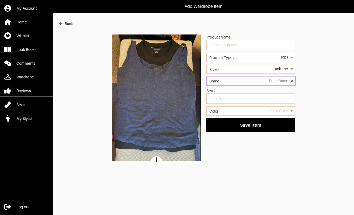
click at [247, 81] on input "Brand" at bounding box center [250, 80] width 89 height 9
type input "El Cortes Ingles"
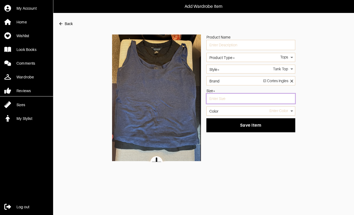
click at [227, 102] on input "text" at bounding box center [250, 99] width 89 height 10
type input "<"
type input "M"
click at [226, 110] on body "Add Wardrobe Item My Account Home Wishlist Look Books Comments Wardrobe Reviews…" at bounding box center [177, 81] width 354 height 162
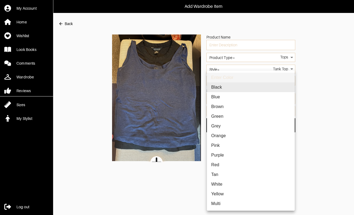
click at [219, 98] on li "Blue" at bounding box center [251, 97] width 88 height 10
type input "blue"
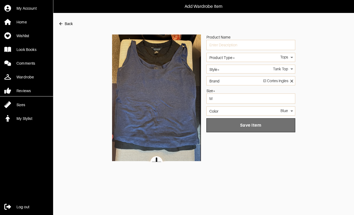
click at [242, 128] on button "Save Item" at bounding box center [250, 125] width 89 height 14
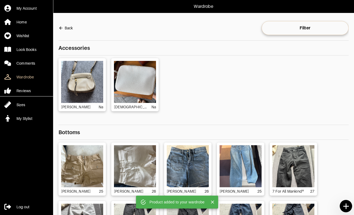
click at [344, 205] on icon at bounding box center [346, 206] width 9 height 9
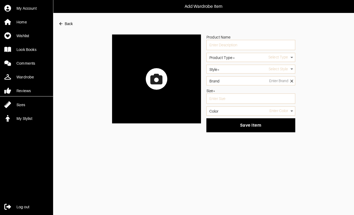
click at [150, 78] on div at bounding box center [157, 79] width 22 height 22
click at [0, 0] on input "file" at bounding box center [0, 0] width 0 height 0
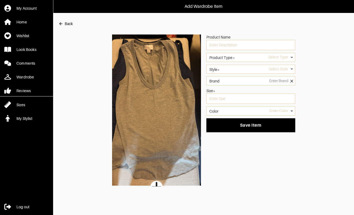
click at [239, 58] on body "Add Wardrobe Item My Account Home Wishlist Look Books Comments Wardrobe Reviews…" at bounding box center [177, 93] width 354 height 187
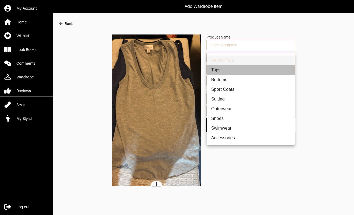
click at [230, 69] on li "Tops" at bounding box center [251, 70] width 88 height 10
type input "1"
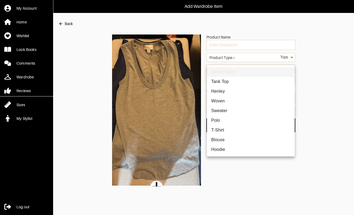
click at [250, 70] on body "Add Wardrobe Item My Account Home Wishlist Look Books Comments Wardrobe Reviews…" at bounding box center [177, 93] width 354 height 187
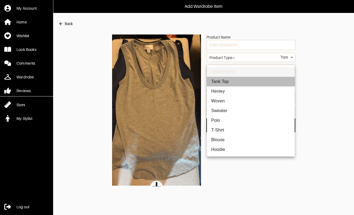
click at [246, 79] on li "Tank Top" at bounding box center [251, 82] width 88 height 10
type input "7"
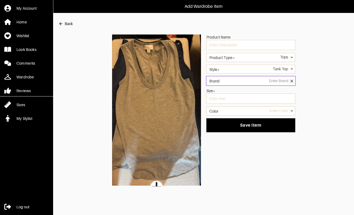
click at [247, 83] on input "Brand" at bounding box center [250, 80] width 89 height 9
click at [228, 90] on li "Top Shop" at bounding box center [251, 90] width 84 height 4
type input "Top Shop"
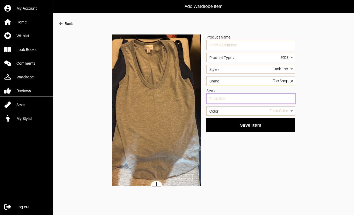
click at [227, 98] on input "text" at bounding box center [250, 99] width 89 height 10
type input "8"
click at [234, 112] on body "Add Wardrobe Item My Account Home Wishlist Look Books Comments Wardrobe Reviews…" at bounding box center [177, 93] width 354 height 187
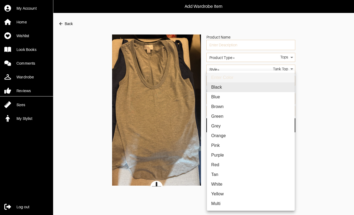
click at [221, 128] on li "Grey" at bounding box center [251, 126] width 88 height 10
type input "grey"
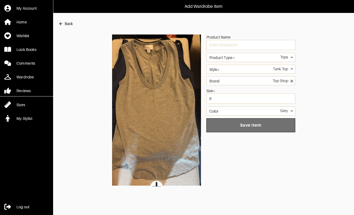
click at [247, 125] on span "Save Item" at bounding box center [251, 125] width 80 height 5
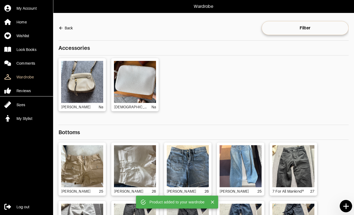
click at [348, 204] on icon at bounding box center [346, 206] width 9 height 9
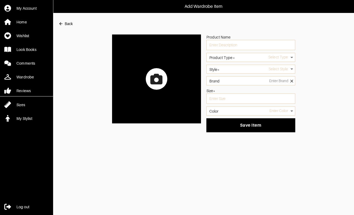
click at [165, 80] on div at bounding box center [157, 79] width 22 height 22
click at [0, 0] on input "file" at bounding box center [0, 0] width 0 height 0
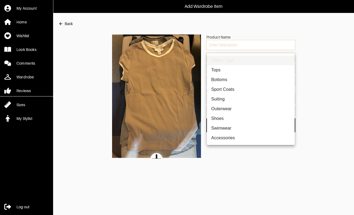
click at [253, 58] on body "Add Wardrobe Item My Account Home Wishlist Look Books Comments Wardrobe Reviews…" at bounding box center [177, 79] width 354 height 159
click at [242, 73] on li "Tops" at bounding box center [251, 70] width 88 height 10
type input "1"
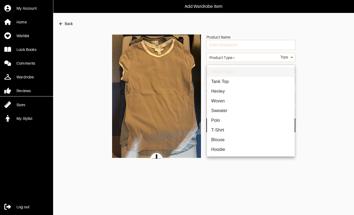
click at [241, 66] on body "Add Wardrobe Item My Account Home Wishlist Look Books Comments Wardrobe Reviews…" at bounding box center [177, 79] width 354 height 159
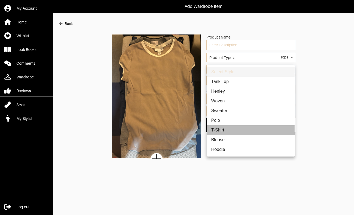
click at [224, 130] on li "T-Shirt" at bounding box center [251, 130] width 88 height 10
type input "2"
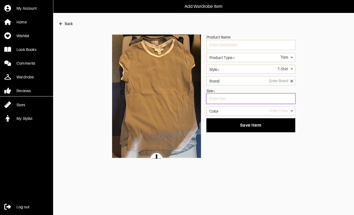
click at [240, 96] on input "text" at bounding box center [250, 99] width 89 height 10
click at [250, 78] on input "Brand" at bounding box center [250, 80] width 89 height 9
click at [213, 92] on li "Top Shop" at bounding box center [251, 90] width 84 height 4
type input "Top Shop"
click at [215, 97] on input "text" at bounding box center [250, 99] width 89 height 10
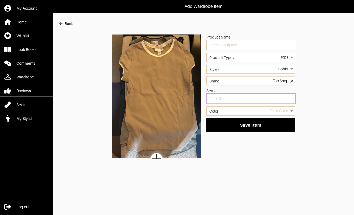
click at [258, 101] on input "text" at bounding box center [250, 99] width 89 height 10
type input "6"
click at [248, 114] on body "Add Wardrobe Item My Account Home Wishlist Look Books Comments Wardrobe Reviews…" at bounding box center [177, 79] width 354 height 159
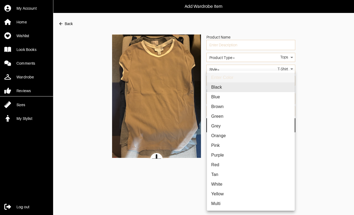
click at [235, 106] on li "Brown" at bounding box center [251, 107] width 88 height 10
type input "brown"
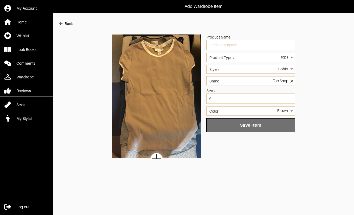
click at [238, 127] on span "Save Item" at bounding box center [251, 125] width 80 height 5
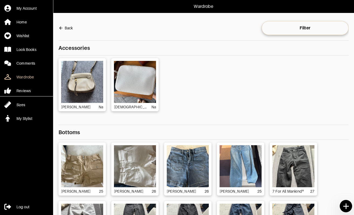
click at [346, 208] on icon at bounding box center [345, 206] width 5 height 5
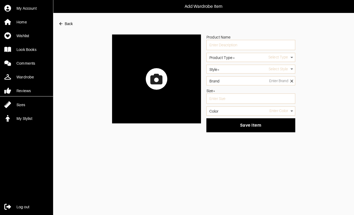
click at [149, 72] on div at bounding box center [157, 79] width 22 height 22
click at [0, 0] on input "file" at bounding box center [0, 0] width 0 height 0
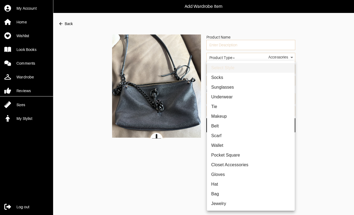
click at [220, 196] on li "Bag" at bounding box center [251, 194] width 88 height 10
type input "26"
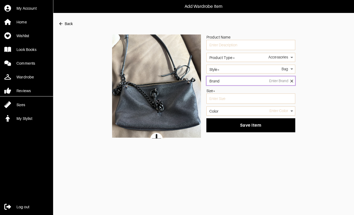
click at [249, 82] on input "Brand" at bounding box center [250, 80] width 89 height 9
click at [221, 89] on li "[DEMOGRAPHIC_DATA]" at bounding box center [251, 90] width 84 height 4
type input "[DEMOGRAPHIC_DATA]"
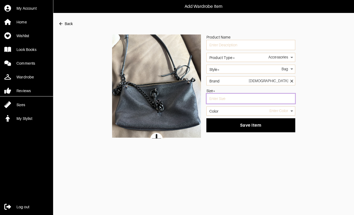
click at [223, 97] on input "text" at bounding box center [250, 99] width 89 height 10
type input "NA"
click at [219, 111] on label "Color" at bounding box center [213, 111] width 9 height 4
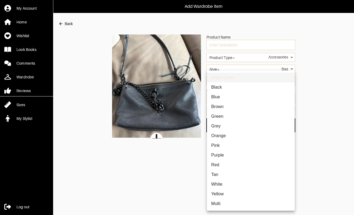
click at [228, 110] on body "Add Wardrobe Item My Account Home Wishlist Look Books Comments Wardrobe Reviews…" at bounding box center [177, 69] width 354 height 139
click at [227, 89] on li "Black" at bounding box center [251, 87] width 88 height 10
type input "black"
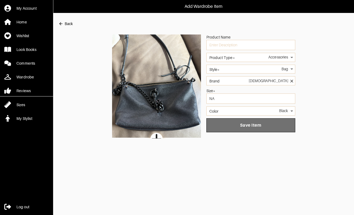
click at [262, 129] on button "Save Item" at bounding box center [250, 125] width 89 height 14
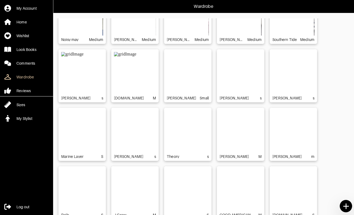
scroll to position [1087, 0]
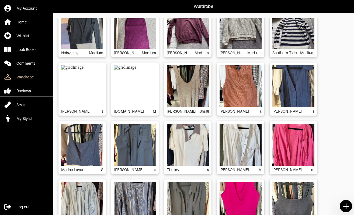
click at [86, 89] on img at bounding box center [82, 86] width 42 height 42
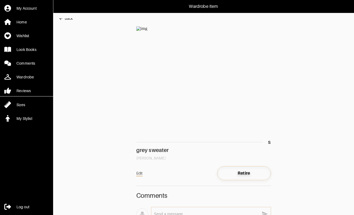
click at [254, 174] on span "Retire" at bounding box center [244, 173] width 45 height 5
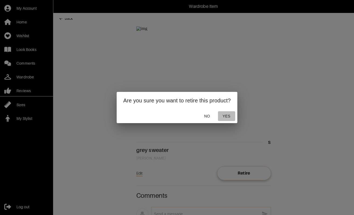
click at [227, 117] on span "Yes" at bounding box center [226, 116] width 13 height 7
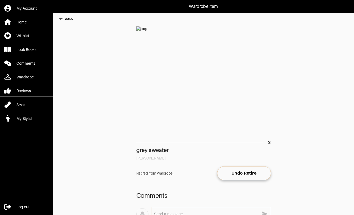
click at [69, 19] on div "Back" at bounding box center [69, 18] width 8 height 5
